Goal: Transaction & Acquisition: Purchase product/service

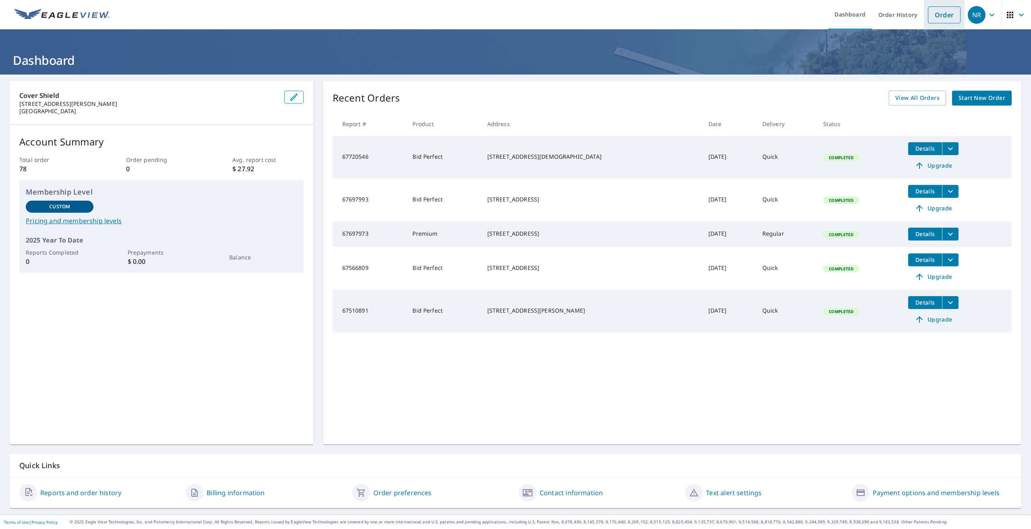
click at [939, 16] on link "Order" at bounding box center [944, 14] width 33 height 17
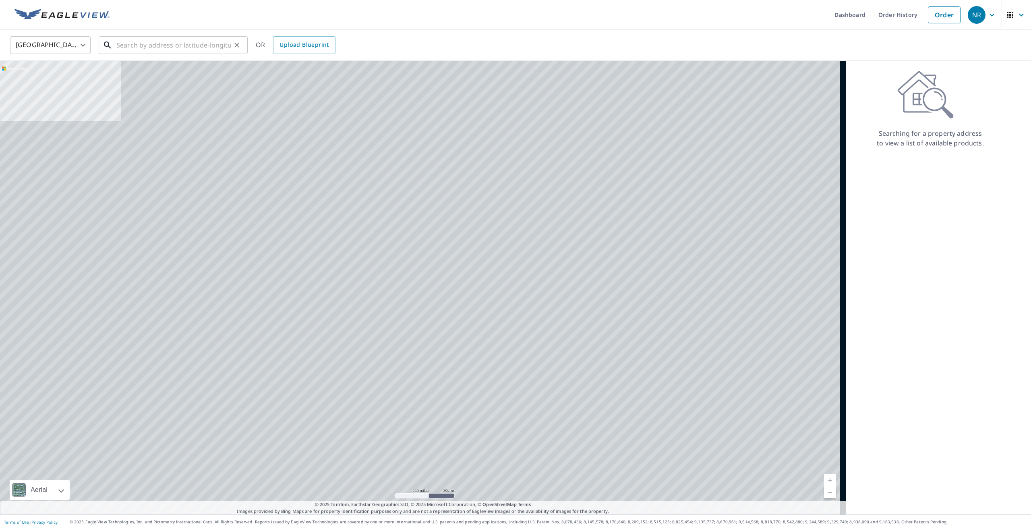
click at [220, 48] on input "text" at bounding box center [173, 45] width 115 height 23
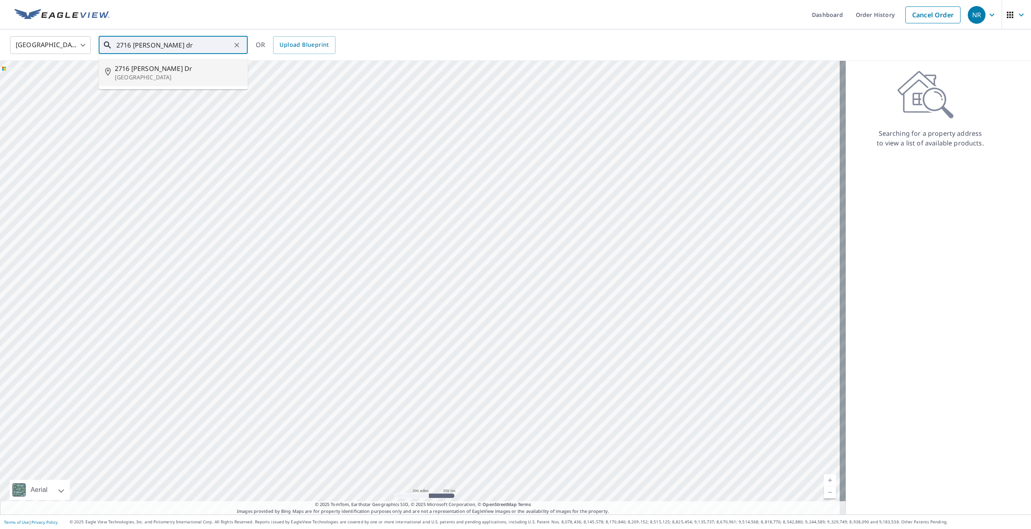
click at [149, 72] on span "2716 [PERSON_NAME] Dr" at bounding box center [178, 69] width 126 height 10
type input "[STREET_ADDRESS][PERSON_NAME][PERSON_NAME]"
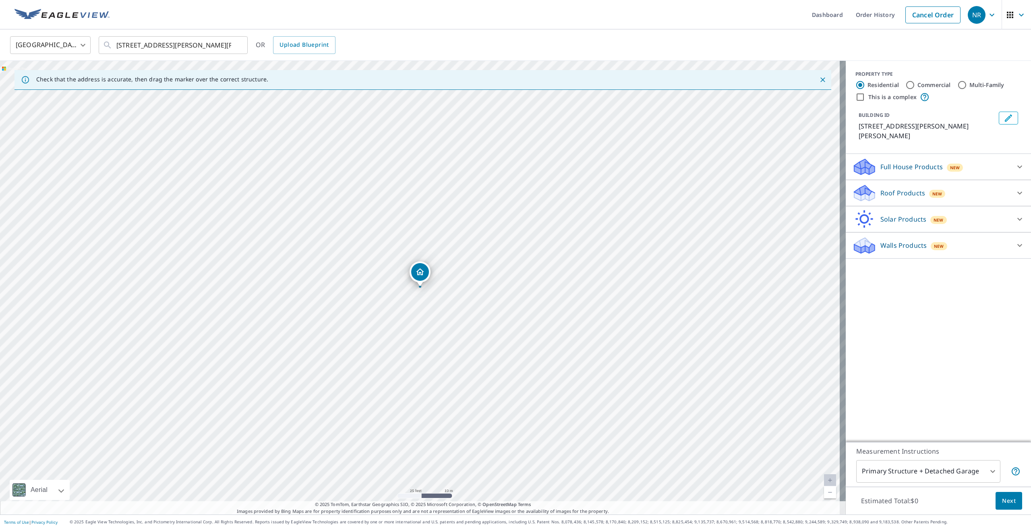
click at [894, 188] on div "Roof Products New" at bounding box center [931, 193] width 158 height 19
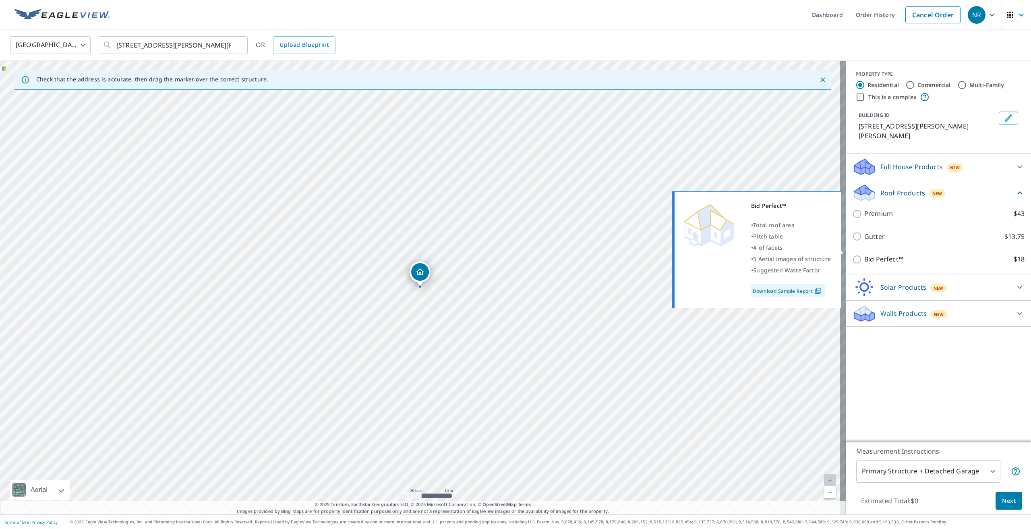
click at [871, 254] on p "Bid Perfect™" at bounding box center [883, 259] width 39 height 10
click at [864, 255] on input "Bid Perfect™ $18" at bounding box center [858, 260] width 12 height 10
checkbox input "true"
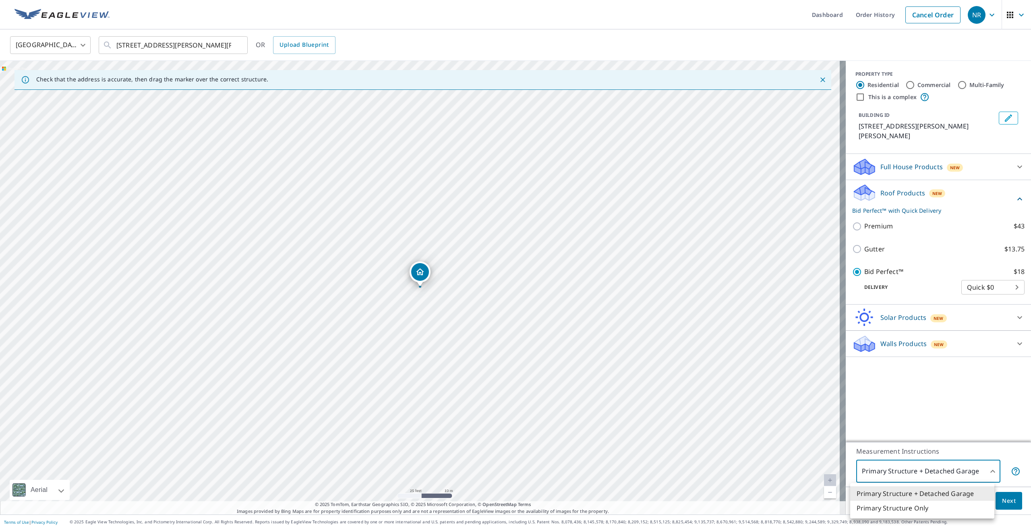
drag, startPoint x: 971, startPoint y: 480, endPoint x: 969, endPoint y: 474, distance: 7.1
click at [971, 480] on body "NR NR Dashboard Order History Cancel Order NR [GEOGRAPHIC_DATA] US ​ [STREET_AD…" at bounding box center [515, 264] width 1031 height 529
click at [944, 509] on li "Primary Structure Only" at bounding box center [922, 508] width 144 height 14
type input "2"
click at [1004, 503] on span "Next" at bounding box center [1009, 501] width 14 height 10
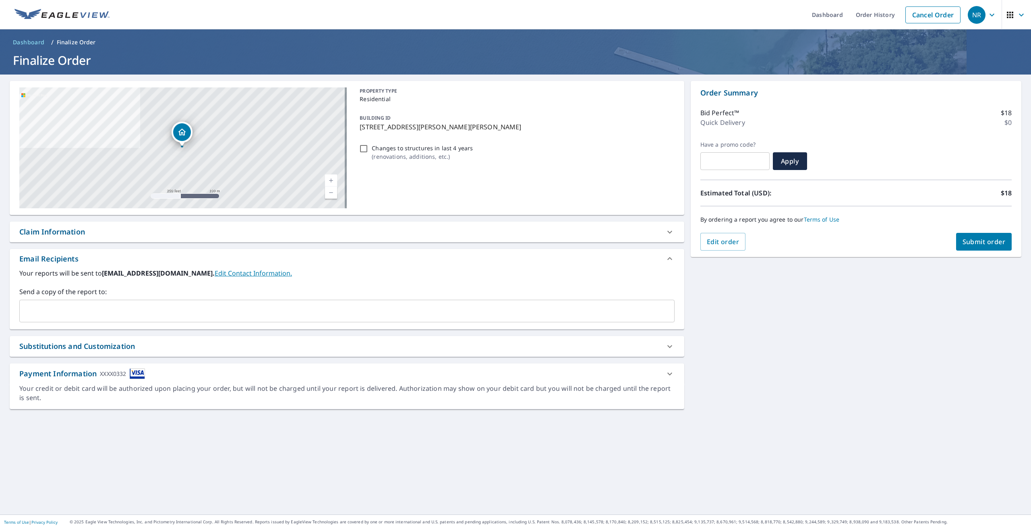
click at [111, 314] on input "text" at bounding box center [341, 310] width 636 height 15
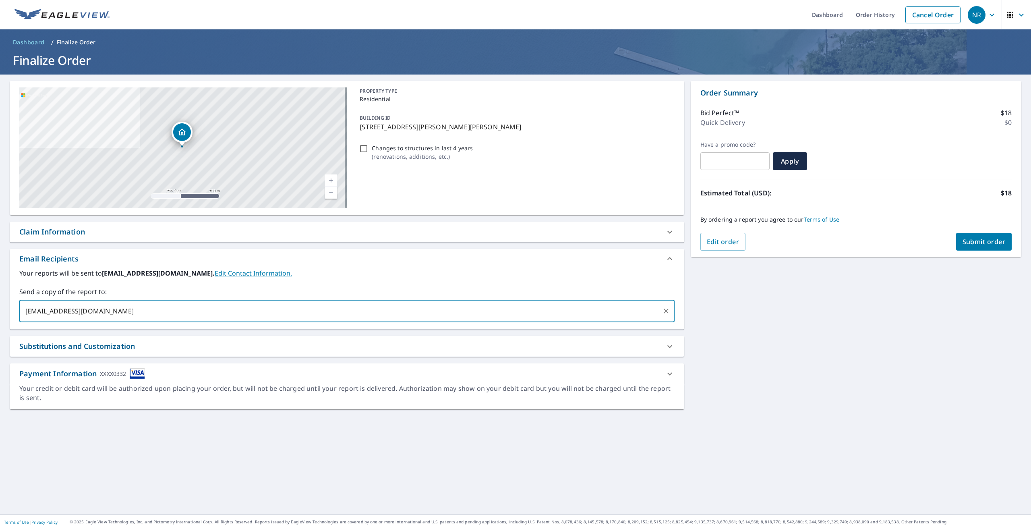
type input "[EMAIL_ADDRESS][DOMAIN_NAME]"
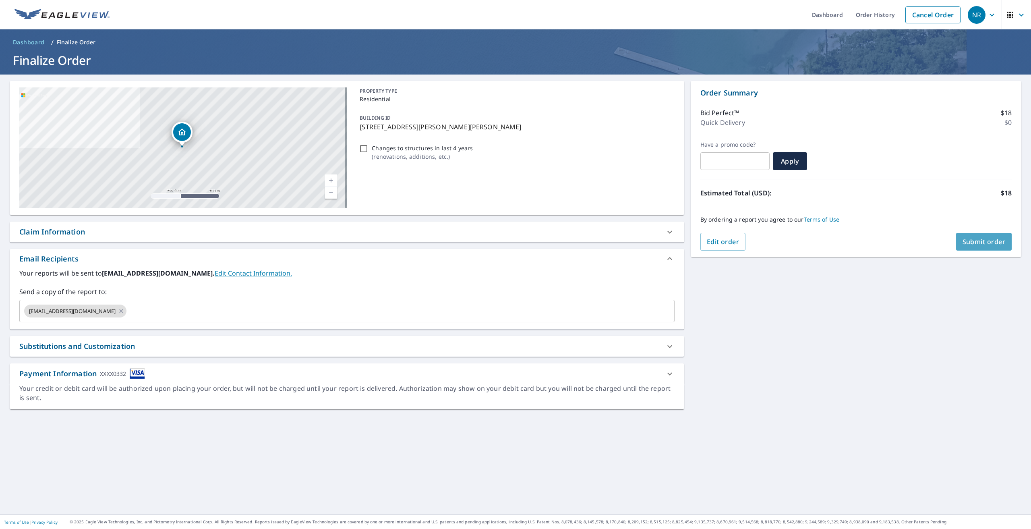
click at [980, 238] on span "Submit order" at bounding box center [984, 241] width 43 height 9
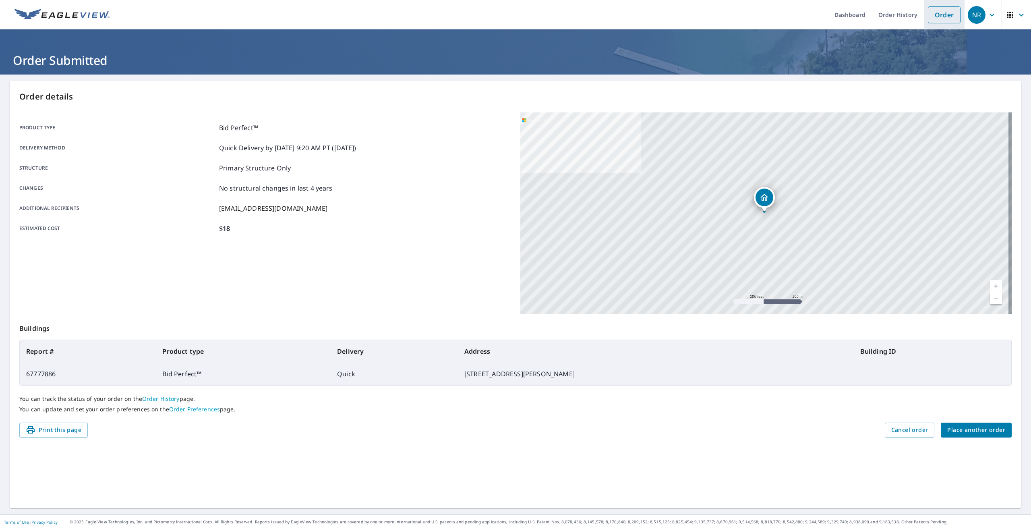
click at [938, 10] on link "Order" at bounding box center [944, 14] width 33 height 17
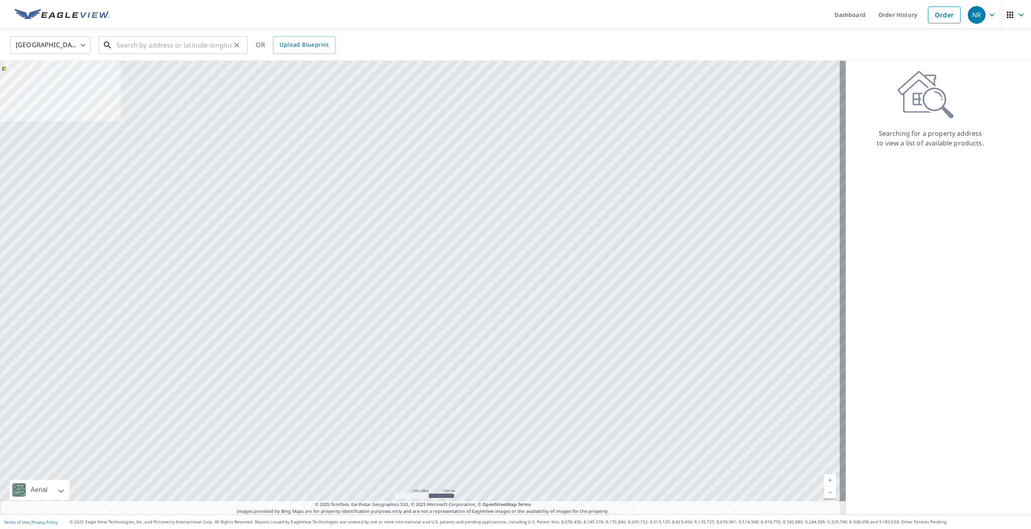
click at [208, 47] on input "text" at bounding box center [173, 45] width 115 height 23
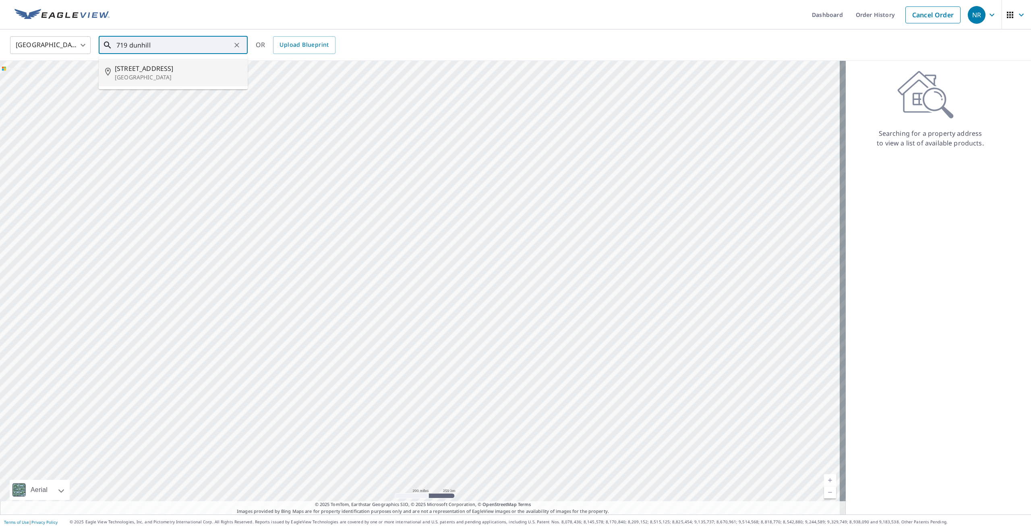
click at [189, 70] on span "[STREET_ADDRESS]" at bounding box center [178, 69] width 126 height 10
type input "[STREET_ADDRESS][PERSON_NAME]"
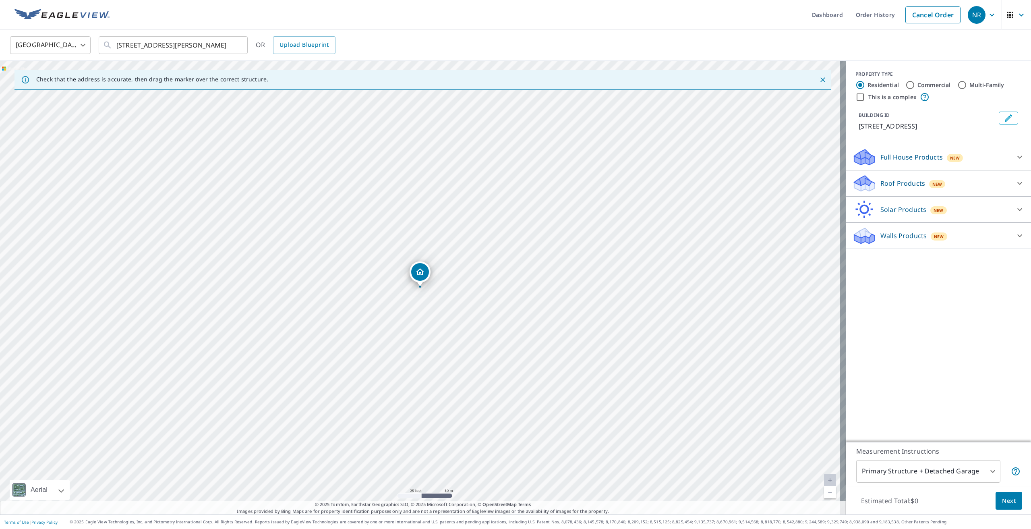
click at [929, 181] on div "New" at bounding box center [937, 184] width 17 height 8
click at [875, 244] on div "Bid Perfect™ $18" at bounding box center [938, 249] width 172 height 23
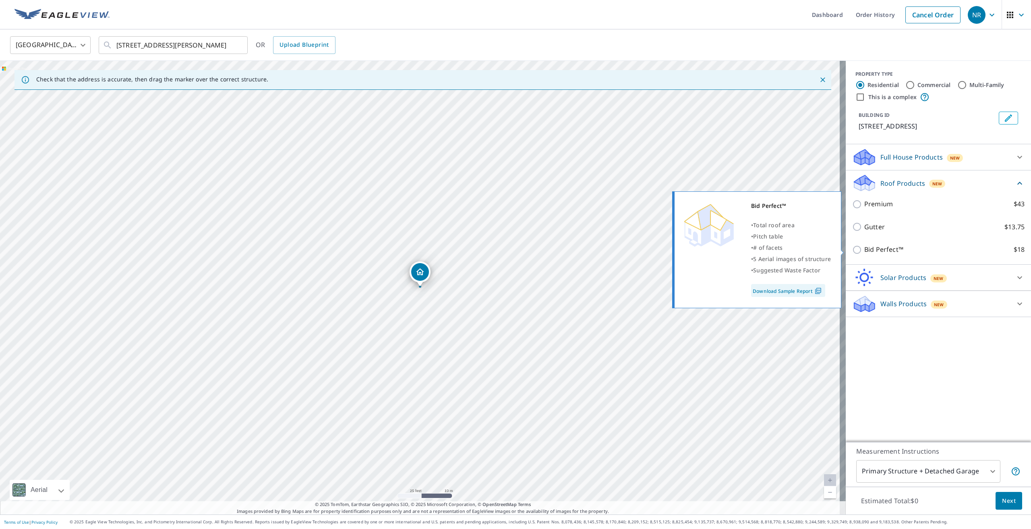
click at [876, 251] on p "Bid Perfect™" at bounding box center [883, 249] width 39 height 10
click at [864, 251] on input "Bid Perfect™ $18" at bounding box center [858, 250] width 12 height 10
checkbox input "true"
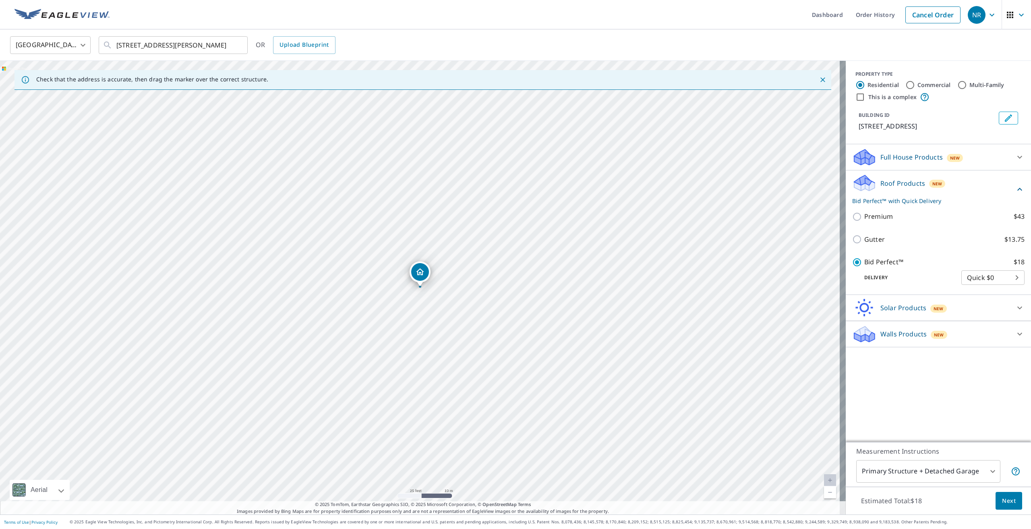
click at [934, 472] on body "NR NR Dashboard Order History Cancel Order NR [GEOGRAPHIC_DATA] [GEOGRAPHIC_DAT…" at bounding box center [515, 264] width 1031 height 529
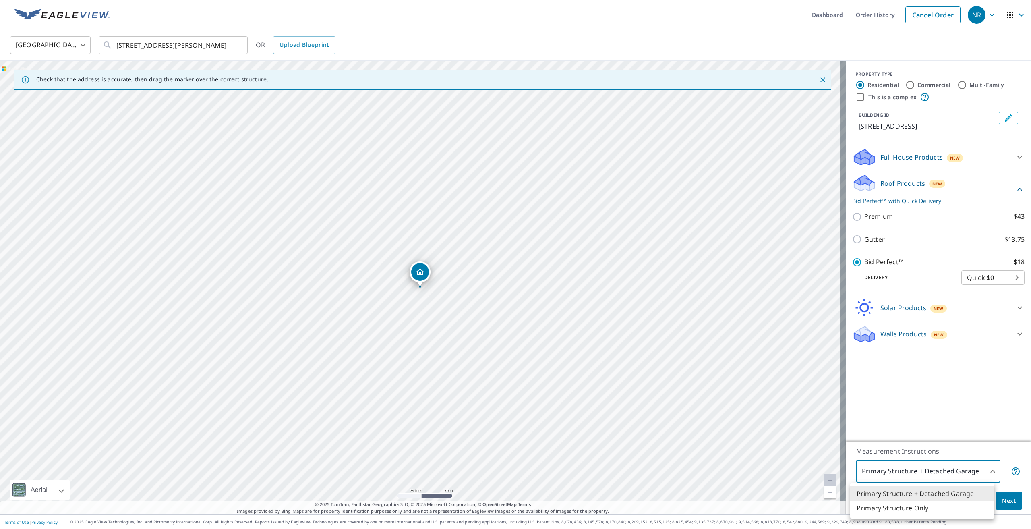
click at [912, 506] on li "Primary Structure Only" at bounding box center [922, 508] width 144 height 14
type input "2"
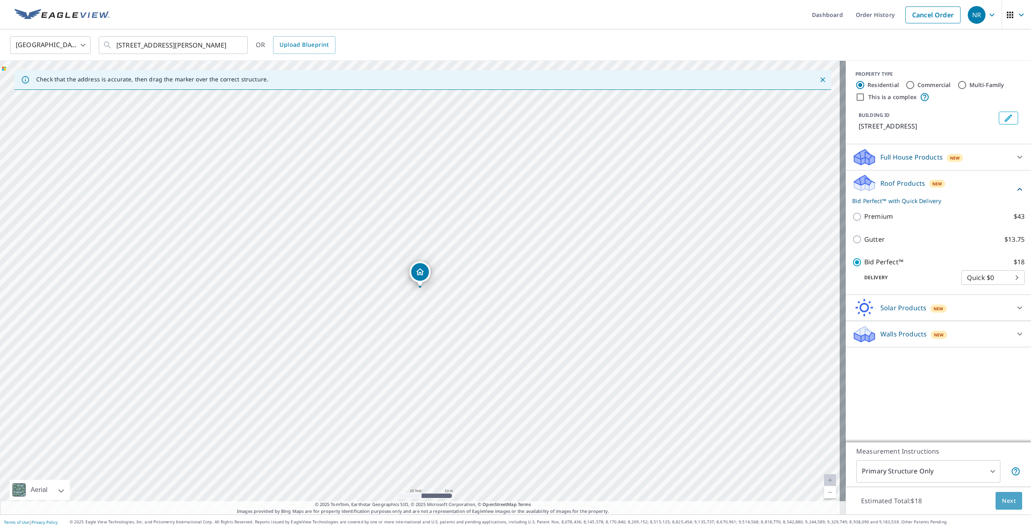
click at [1010, 499] on button "Next" at bounding box center [1009, 501] width 27 height 18
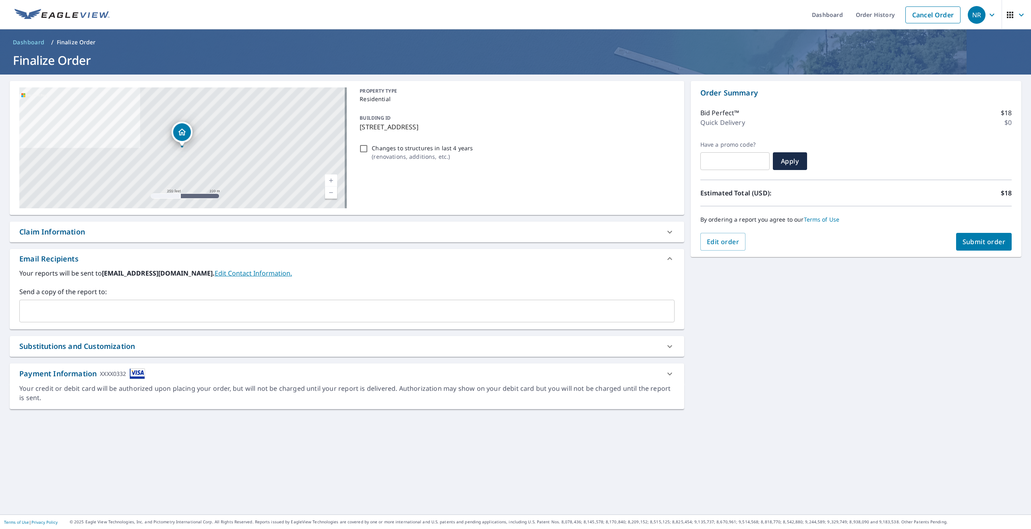
click at [219, 300] on div "​" at bounding box center [346, 311] width 655 height 23
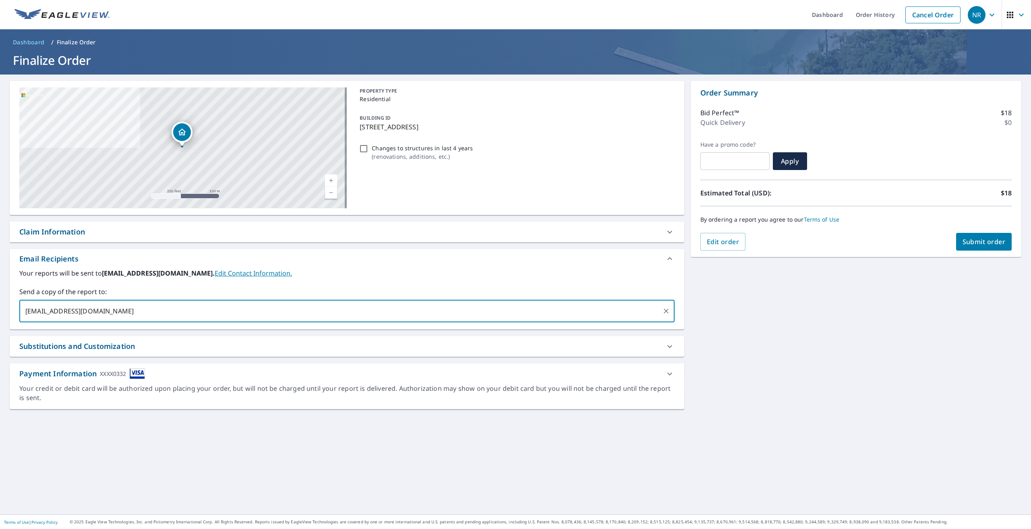
type input "[EMAIL_ADDRESS][DOMAIN_NAME]"
type input "[PERSON_NAME][EMAIL_ADDRESS][PERSON_NAME][DOMAIN_NAME]"
click at [979, 247] on button "Submit order" at bounding box center [984, 242] width 56 height 18
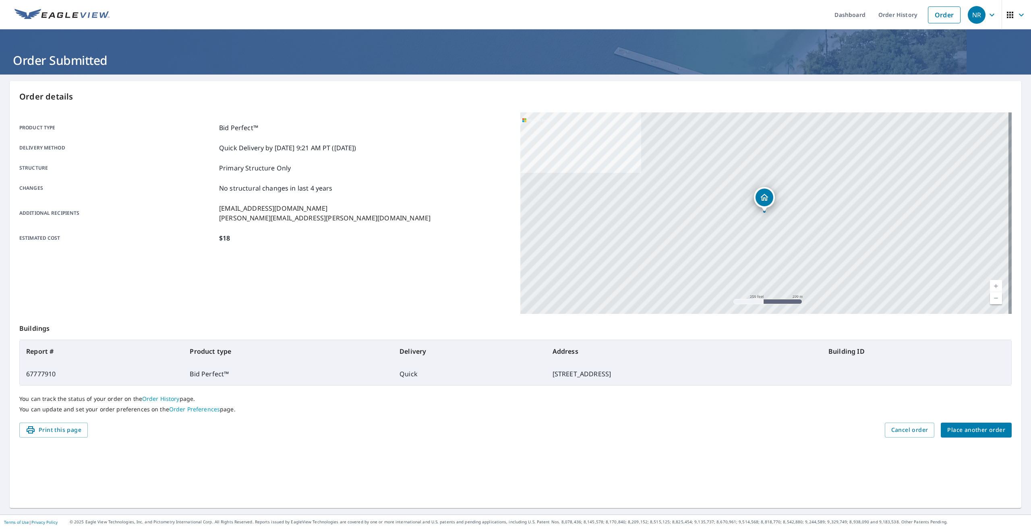
click at [66, 13] on img at bounding box center [61, 15] width 95 height 12
